Goal: Task Accomplishment & Management: Use online tool/utility

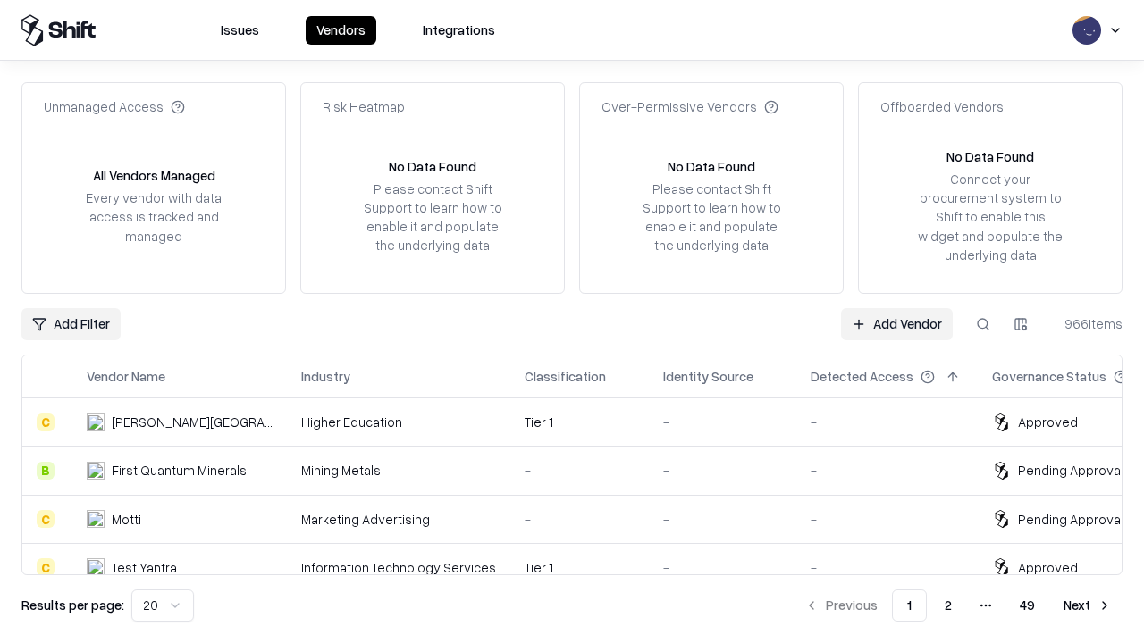
click at [896, 324] on link "Add Vendor" at bounding box center [897, 324] width 112 height 32
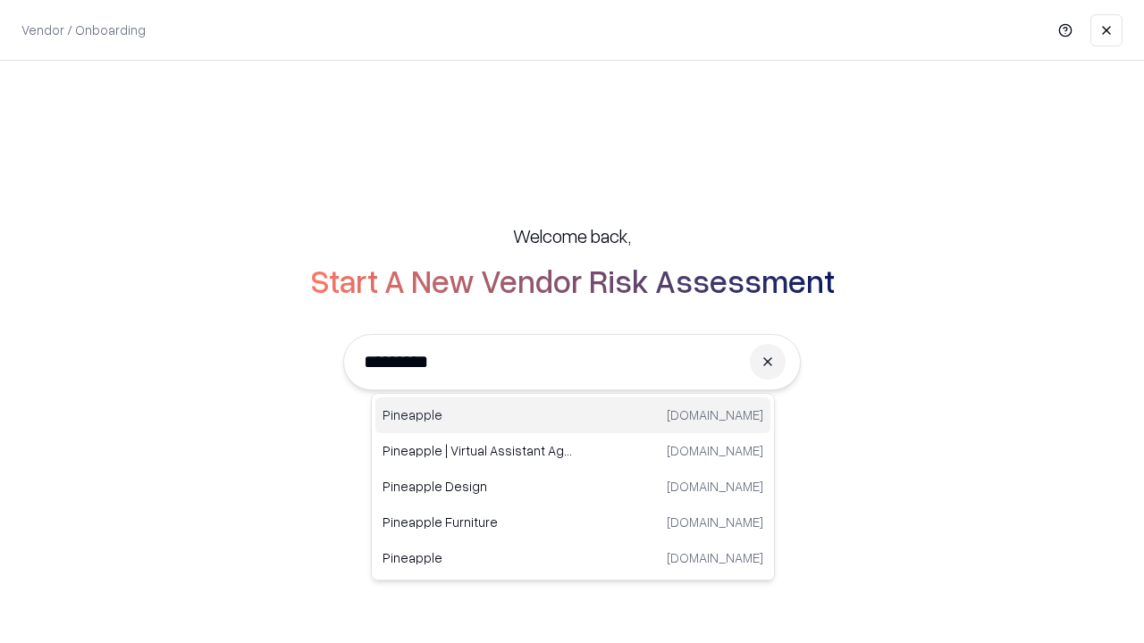
click at [573, 416] on div "Pineapple [DOMAIN_NAME]" at bounding box center [572, 416] width 395 height 36
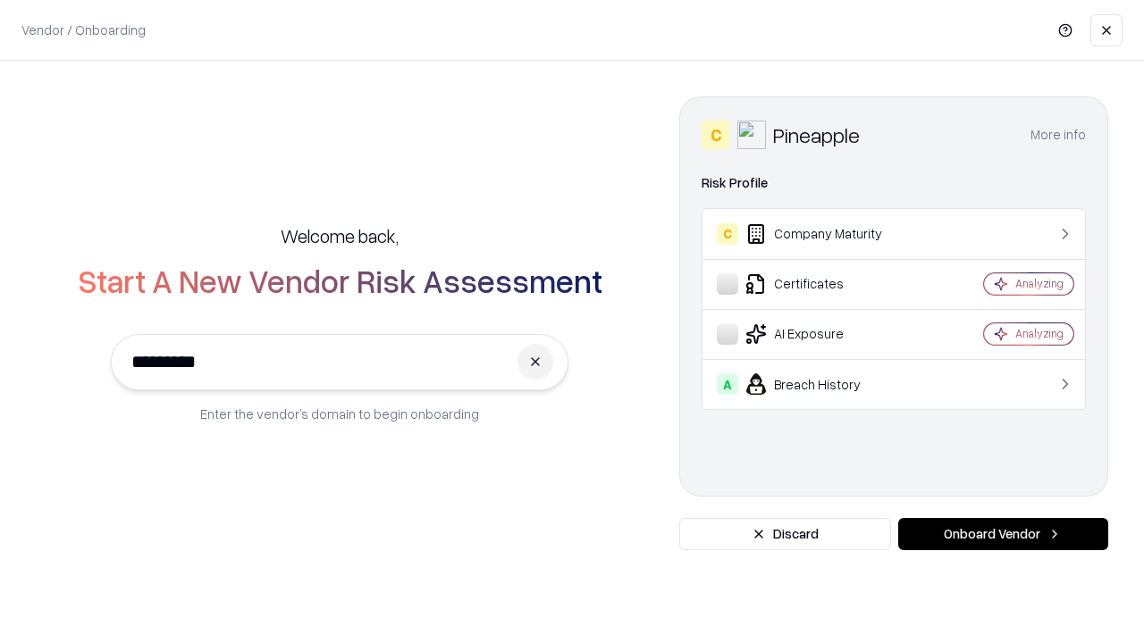
type input "*********"
click at [1003, 534] on button "Onboard Vendor" at bounding box center [1003, 534] width 210 height 32
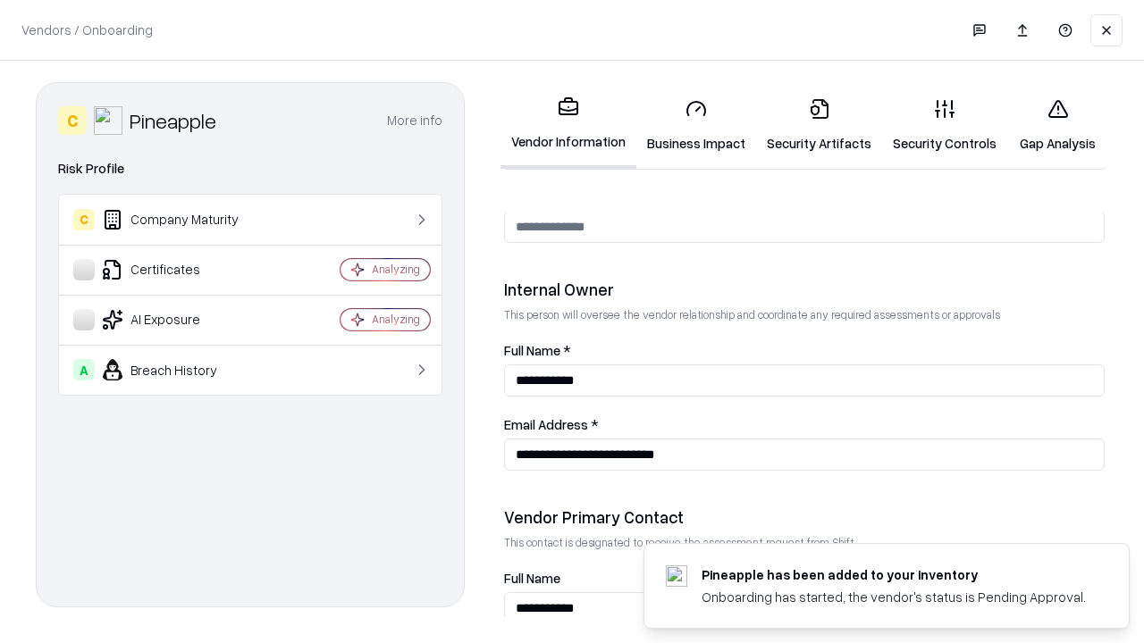
scroll to position [926, 0]
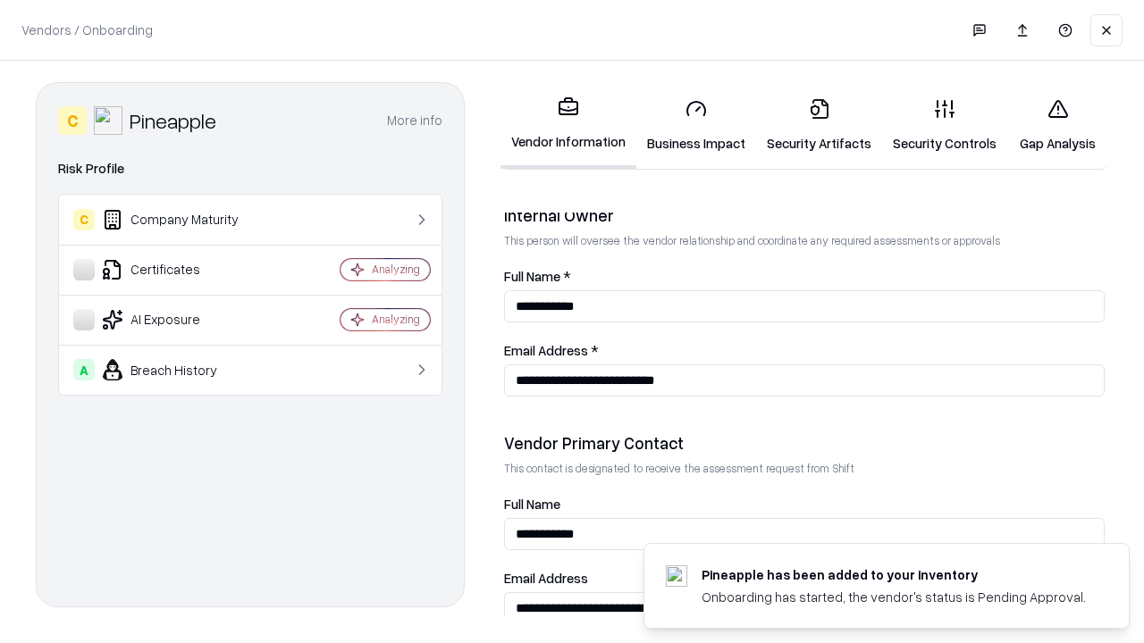
click at [696, 125] on link "Business Impact" at bounding box center [696, 125] width 120 height 83
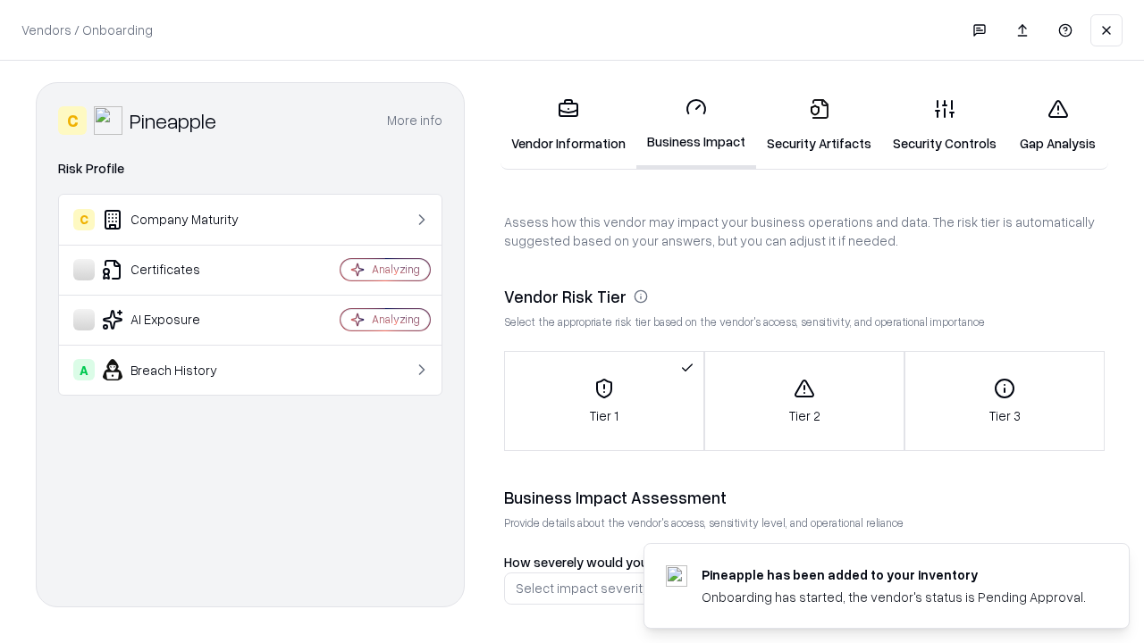
click at [1057, 125] on link "Gap Analysis" at bounding box center [1057, 125] width 101 height 83
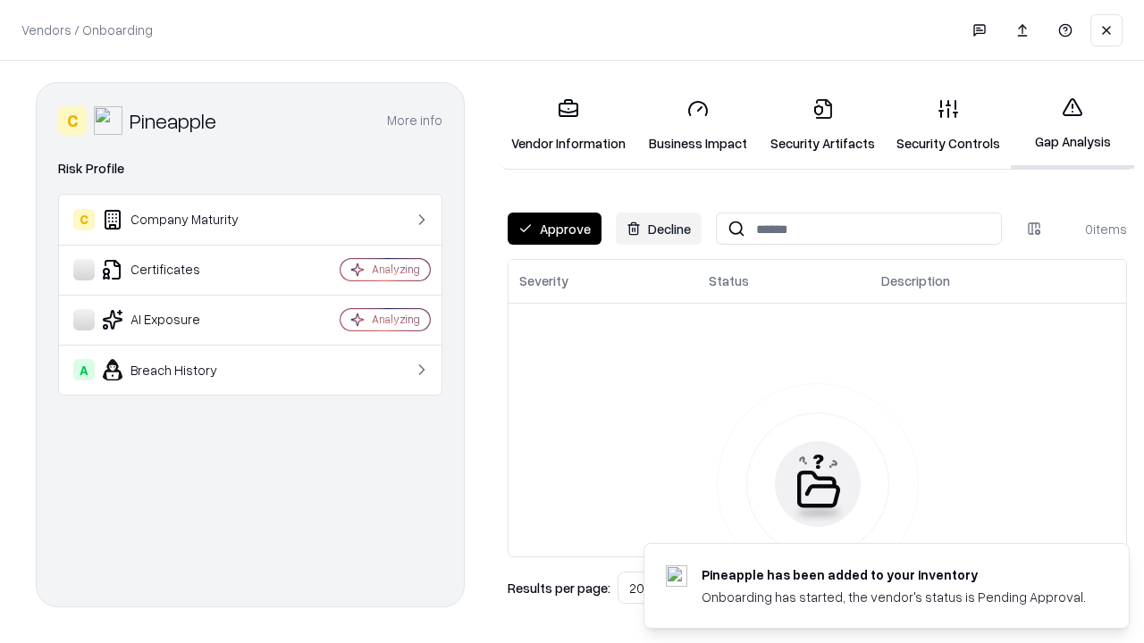
click at [554, 229] on button "Approve" at bounding box center [555, 229] width 94 height 32
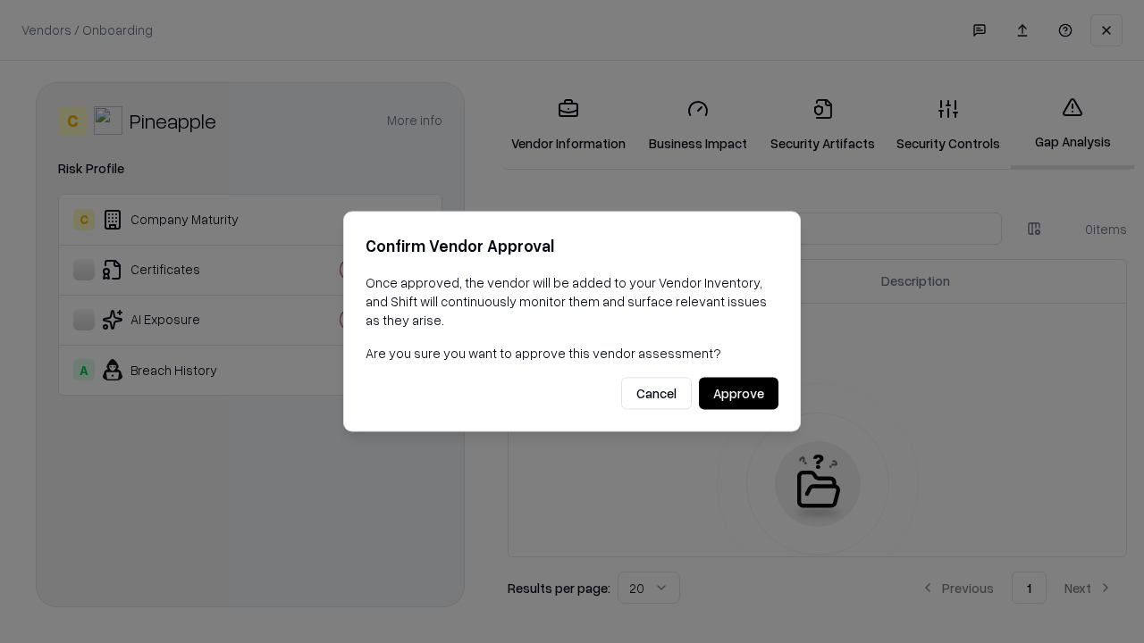
click at [738, 393] on button "Approve" at bounding box center [739, 394] width 80 height 32
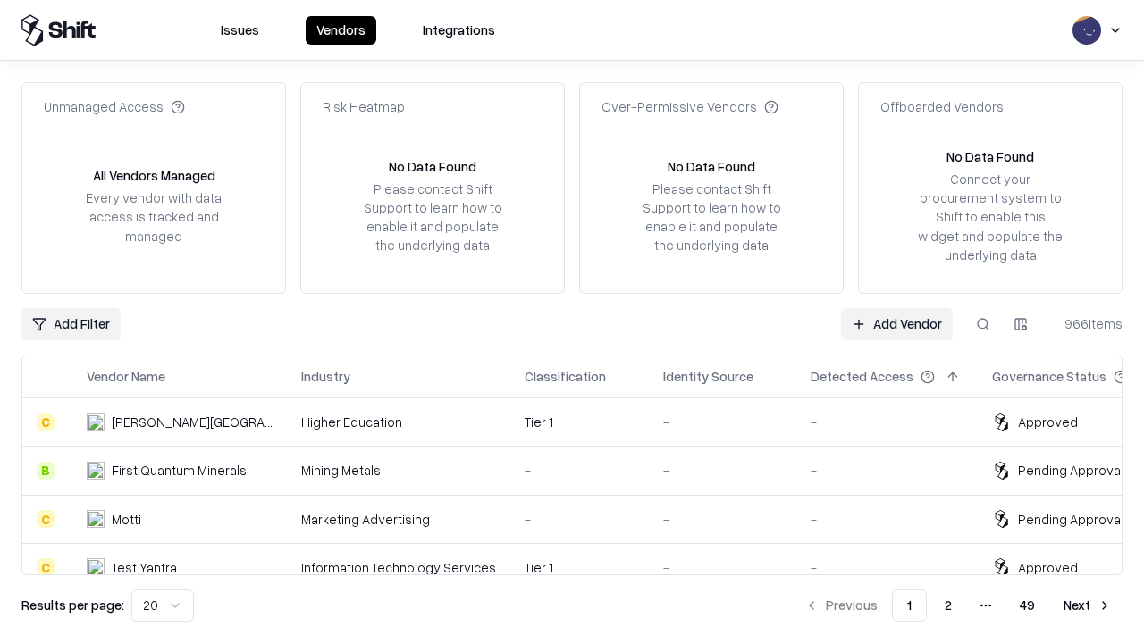
type input "*********"
click at [896, 324] on link "Add Vendor" at bounding box center [897, 324] width 112 height 32
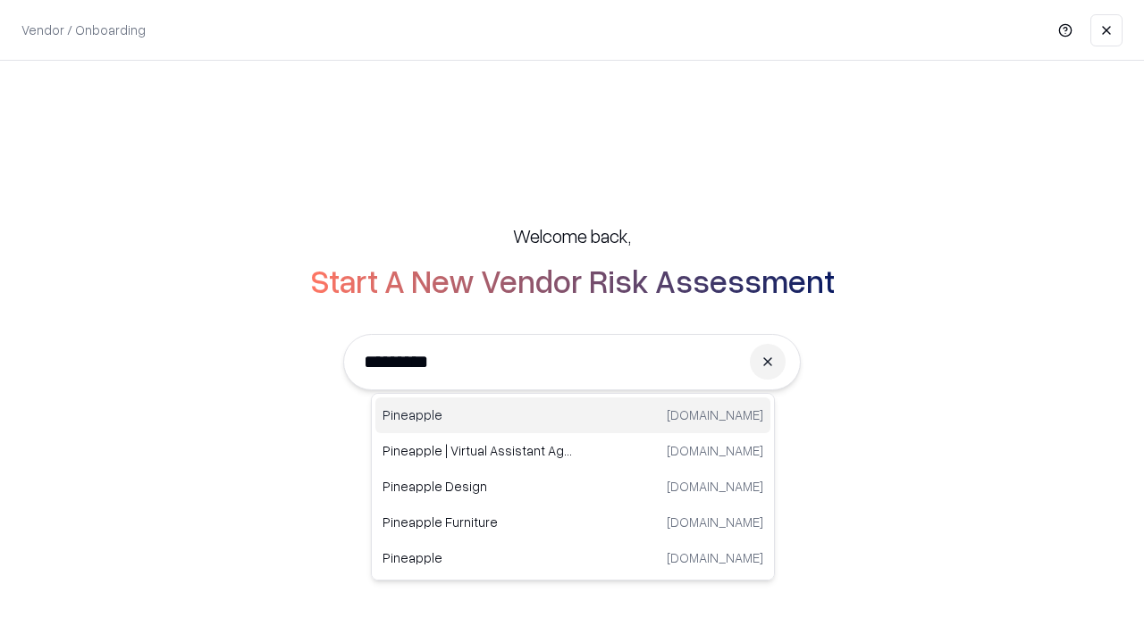
click at [573, 416] on div "Pineapple [DOMAIN_NAME]" at bounding box center [572, 416] width 395 height 36
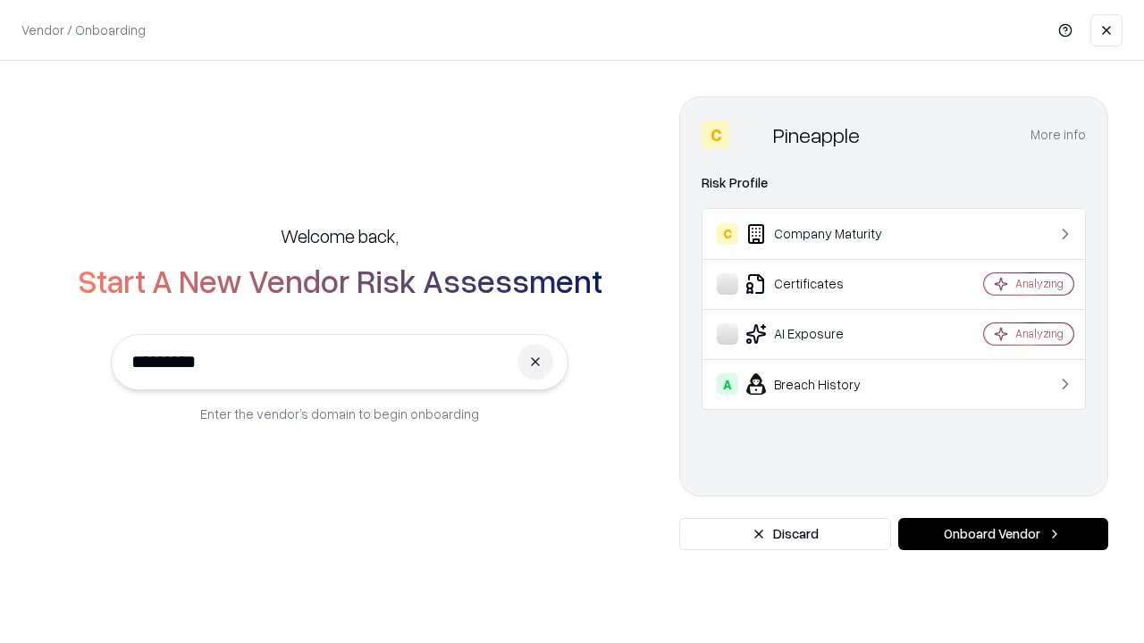
type input "*********"
click at [1003, 534] on button "Onboard Vendor" at bounding box center [1003, 534] width 210 height 32
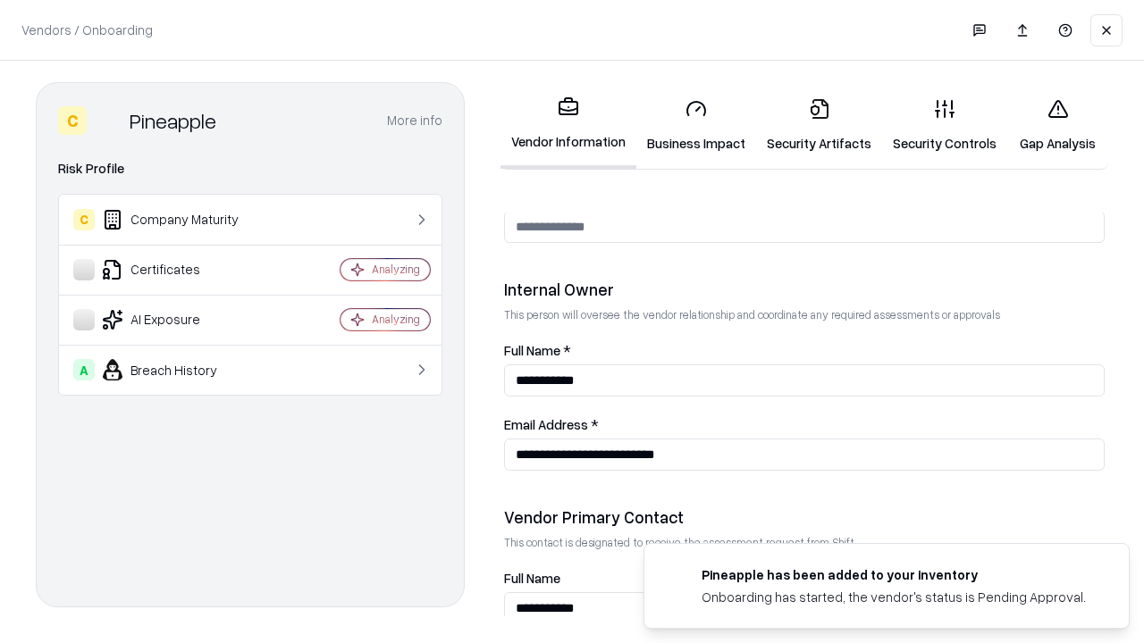
scroll to position [926, 0]
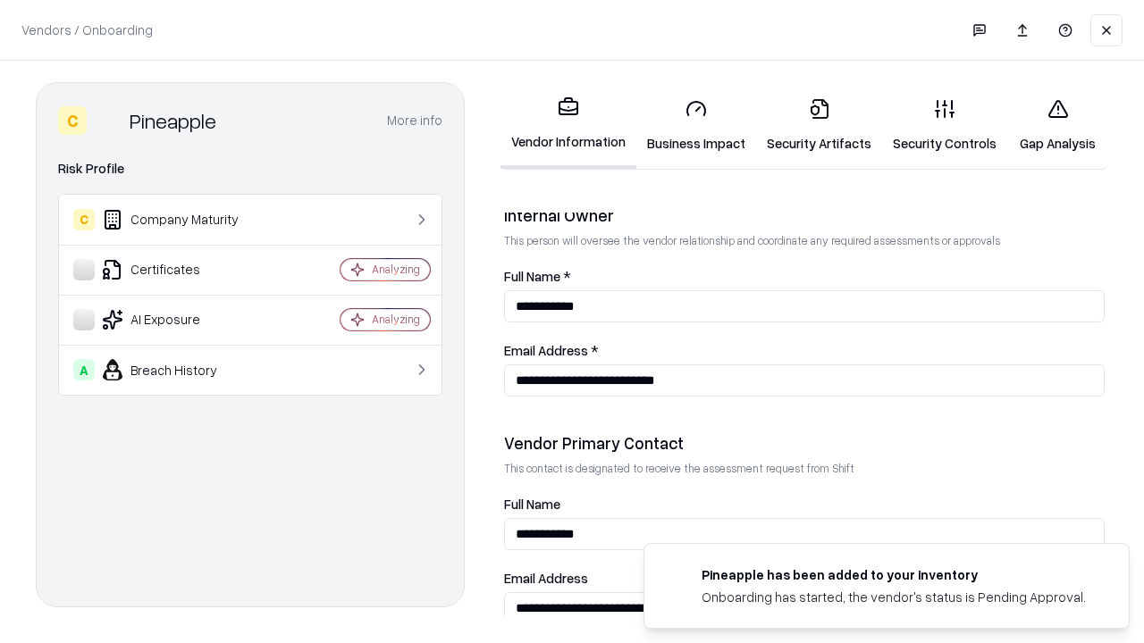
click at [1057, 125] on link "Gap Analysis" at bounding box center [1057, 125] width 101 height 83
